Goal: Task Accomplishment & Management: Complete application form

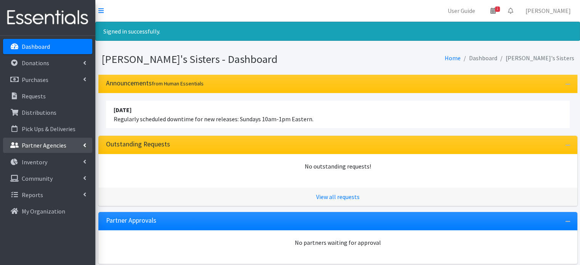
click at [84, 144] on icon at bounding box center [84, 145] width 3 height 6
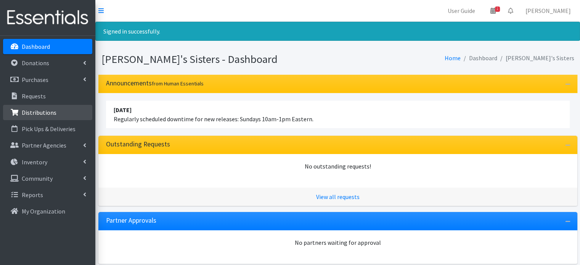
click at [68, 108] on link "Distributions" at bounding box center [47, 112] width 89 height 15
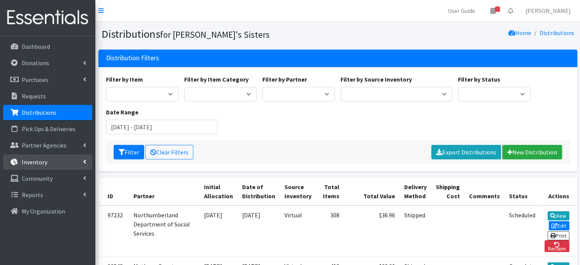
click at [74, 160] on link "Inventory" at bounding box center [47, 162] width 89 height 15
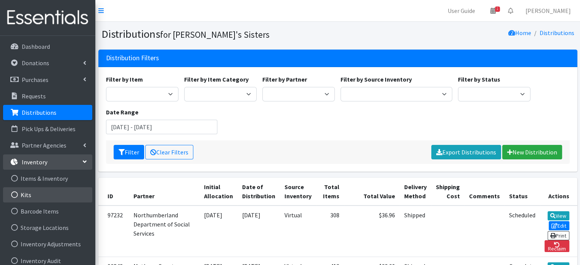
scroll to position [56, 0]
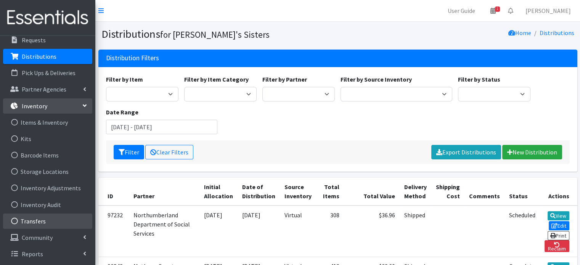
click at [38, 222] on link "Transfers" at bounding box center [47, 221] width 89 height 15
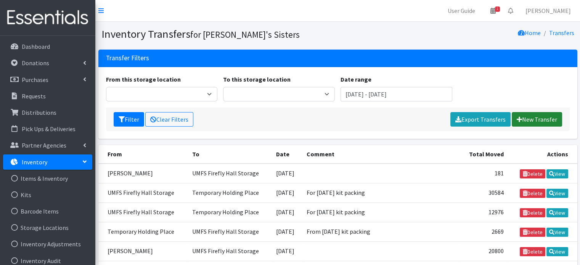
click at [531, 118] on link "New Transfer" at bounding box center [537, 119] width 50 height 14
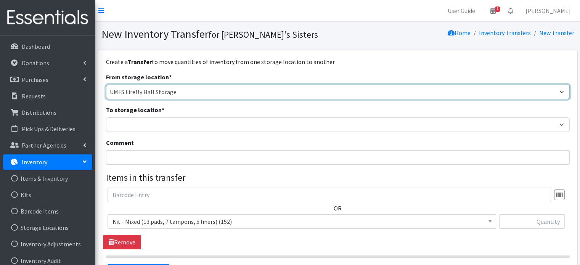
click at [172, 93] on select "[PERSON_NAME] Caring Closet Building [PERSON_NAME] [PERSON_NAME] [PERSON_NAME][…" at bounding box center [338, 92] width 464 height 14
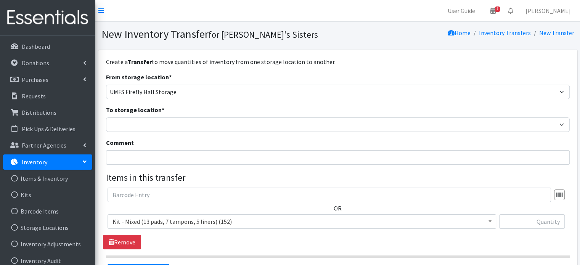
click at [201, 74] on div "From storage location * [PERSON_NAME] Caring Closet Building [PERSON_NAME] [PER…" at bounding box center [338, 85] width 464 height 27
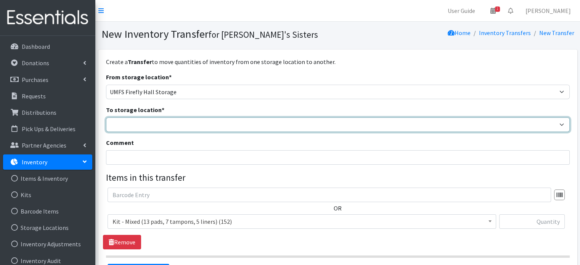
click at [174, 124] on select "Brittany Averette Caring Closet Building Erika Bedwell Heather Lennon Jen Frenc…" at bounding box center [338, 125] width 464 height 14
select select "311"
click at [106, 118] on select "Brittany Averette Caring Closet Building Erika Bedwell Heather Lennon Jen Frenc…" at bounding box center [338, 125] width 464 height 14
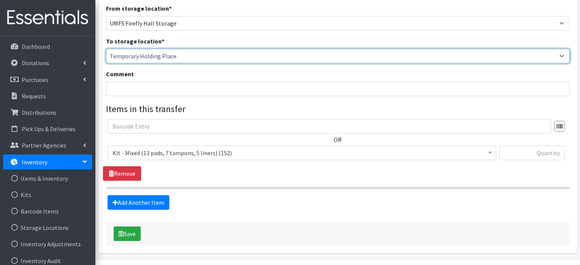
scroll to position [90, 0]
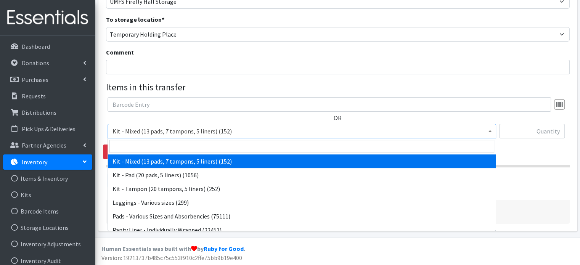
click at [191, 135] on span "Kit - Mixed (13 pads, 7 tampons, 5 liners) (152)" at bounding box center [302, 131] width 379 height 11
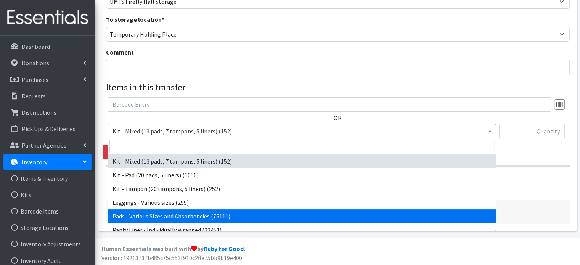
select select "10467"
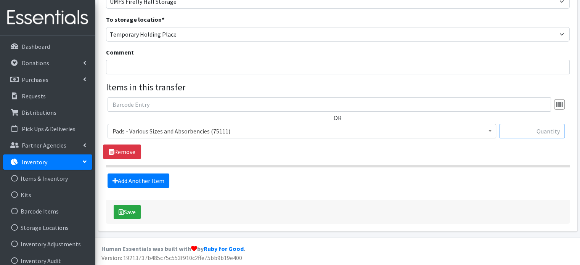
click at [534, 132] on input "text" at bounding box center [532, 131] width 66 height 14
paste input "7208"
type input "7208"
click at [158, 183] on link "Add Another Item" at bounding box center [139, 181] width 62 height 14
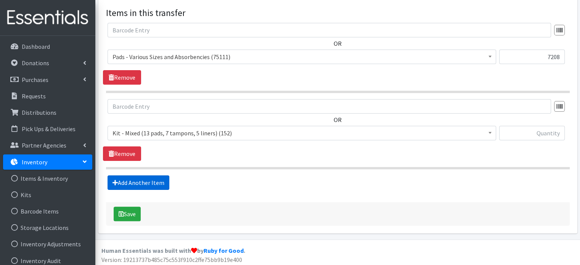
scroll to position [167, 0]
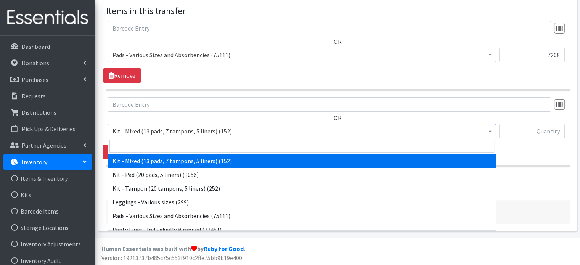
click at [163, 130] on span "Kit - Mixed (13 pads, 7 tampons, 5 liners) (152)" at bounding box center [302, 131] width 379 height 11
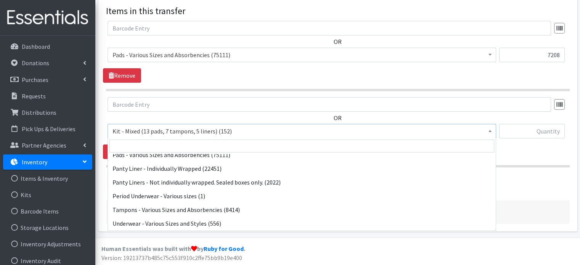
scroll to position [61, 0]
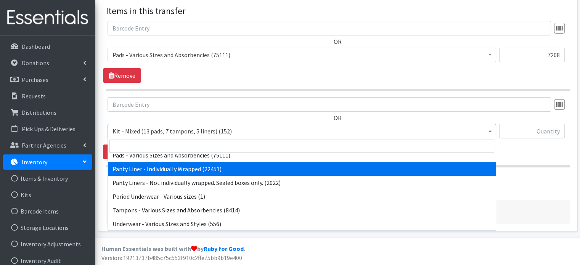
select select "10466"
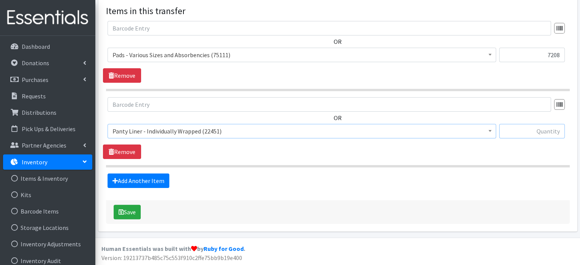
click at [525, 131] on input "text" at bounding box center [532, 131] width 66 height 14
paste input "1920"
type input "1920"
click at [147, 177] on link "Add Another Item" at bounding box center [139, 181] width 62 height 14
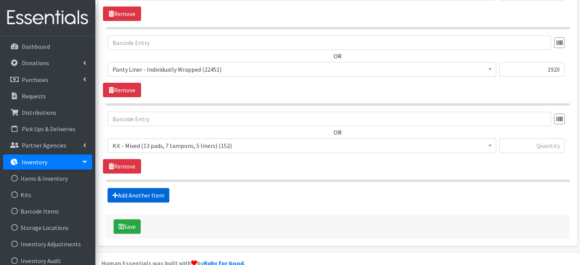
scroll to position [243, 0]
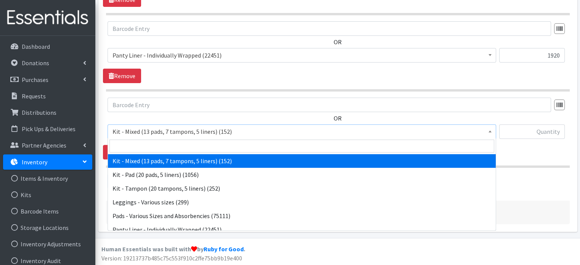
click at [188, 126] on span "Kit - Mixed (13 pads, 7 tampons, 5 liners) (152)" at bounding box center [302, 131] width 379 height 11
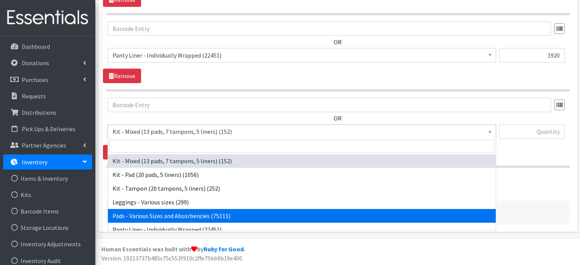
select select "10467"
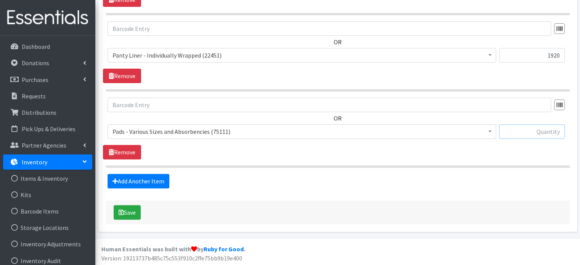
click at [524, 128] on input "text" at bounding box center [532, 131] width 66 height 14
paste input "114"
type input "114"
click at [126, 212] on button "Save" at bounding box center [127, 212] width 27 height 14
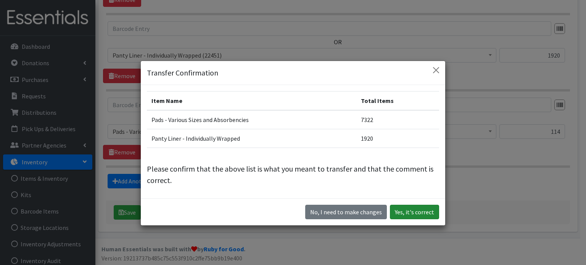
click at [412, 216] on button "Yes, it's correct" at bounding box center [414, 212] width 49 height 14
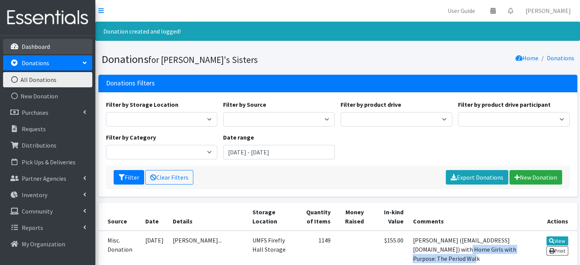
click at [39, 43] on p "Dashboard" at bounding box center [36, 47] width 28 height 8
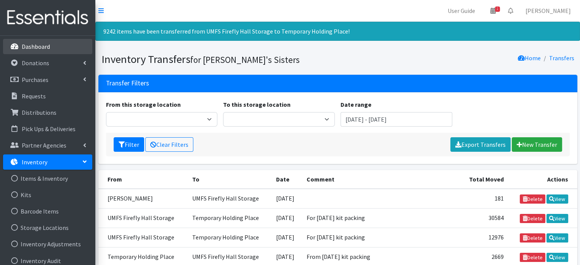
click at [41, 50] on link "Dashboard" at bounding box center [47, 46] width 89 height 15
